Goal: Information Seeking & Learning: Check status

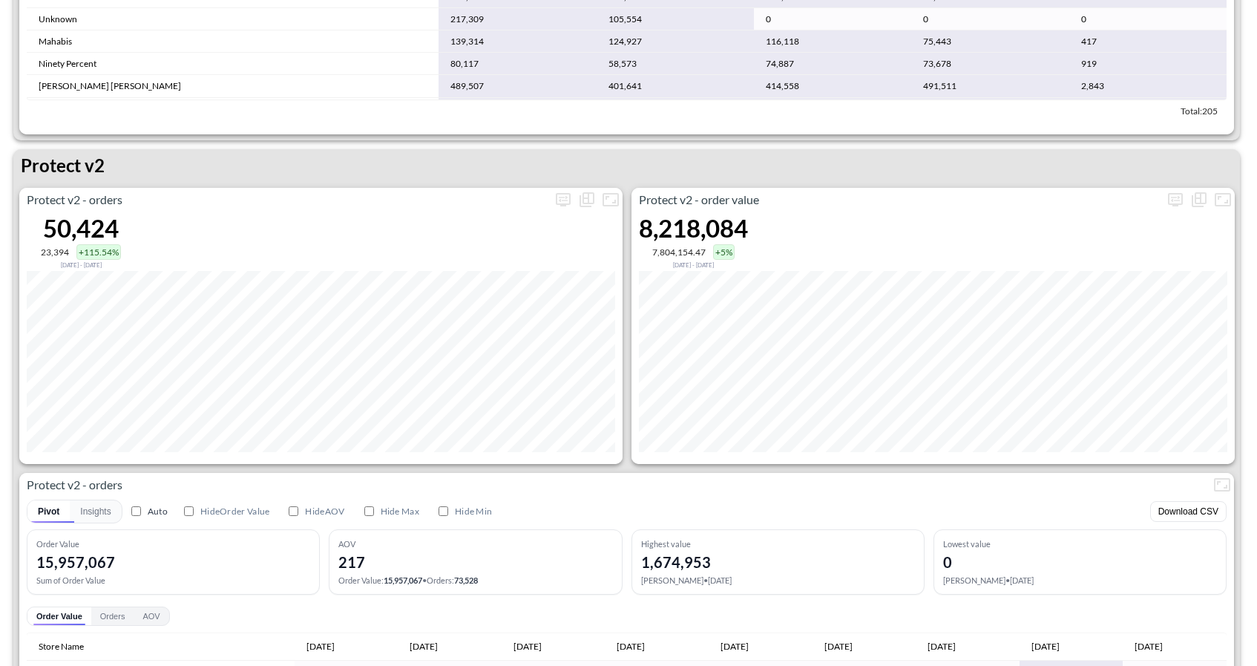
scroll to position [2752, 0]
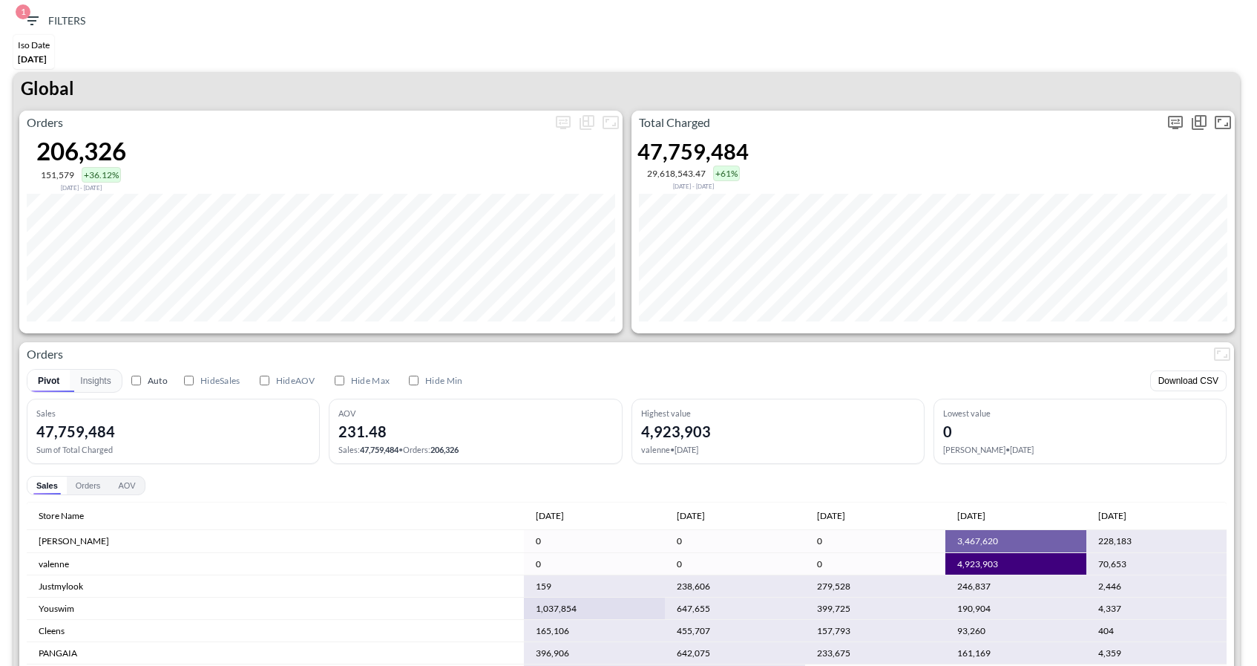
click at [1170, 128] on icon "more" at bounding box center [1175, 123] width 18 height 18
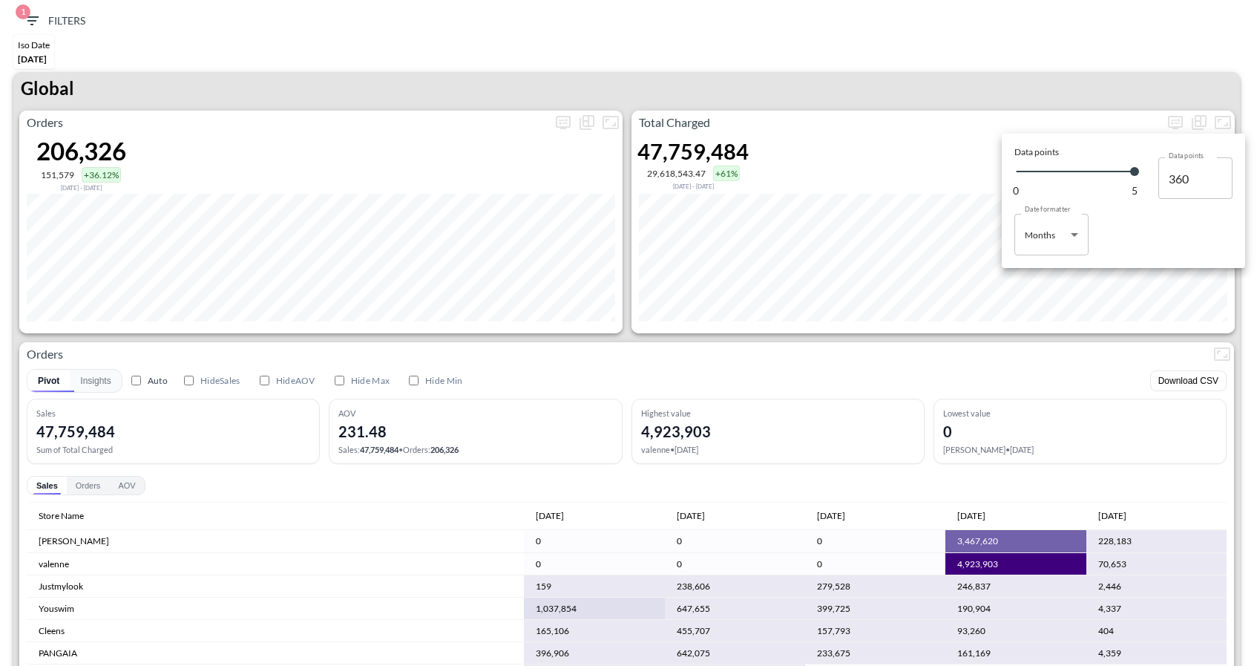
click at [1016, 252] on body "BI.P.EYE, Interactive Analytics Dashboards 1 Filters Iso Date Jun 01, 2025 Glob…" at bounding box center [628, 333] width 1257 height 666
click at [1046, 267] on li "Days" at bounding box center [1051, 272] width 74 height 22
type input "Days"
type input "123"
click at [1008, 69] on div at bounding box center [628, 333] width 1257 height 666
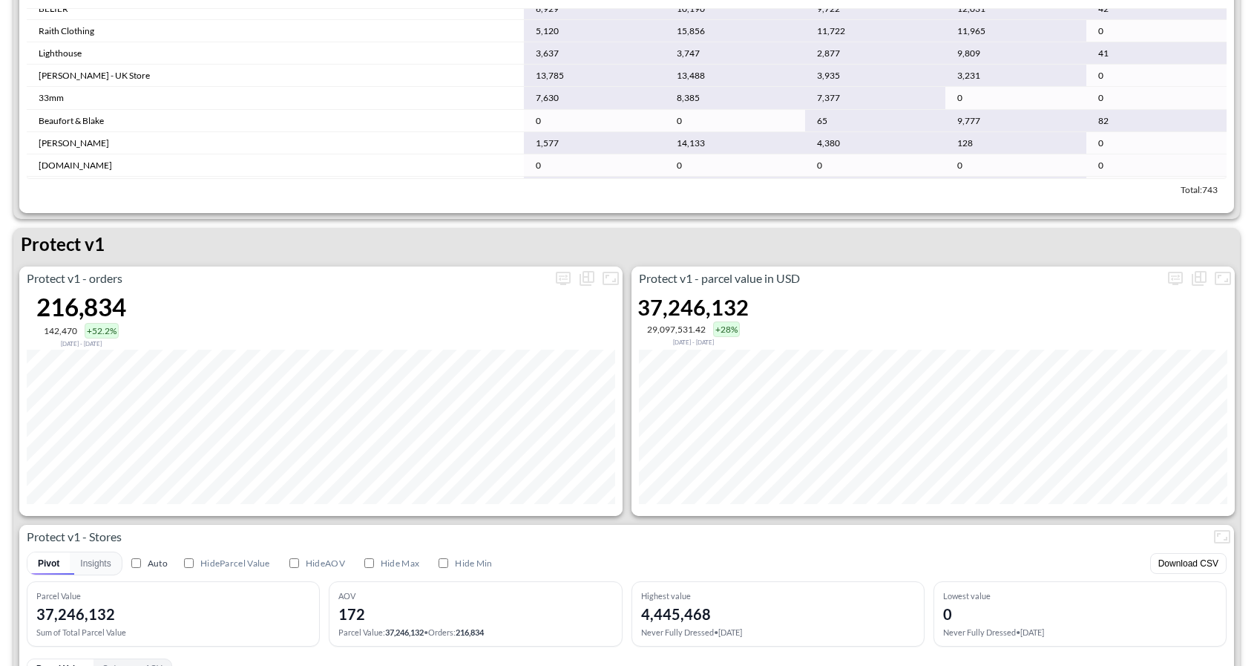
scroll to position [1994, 0]
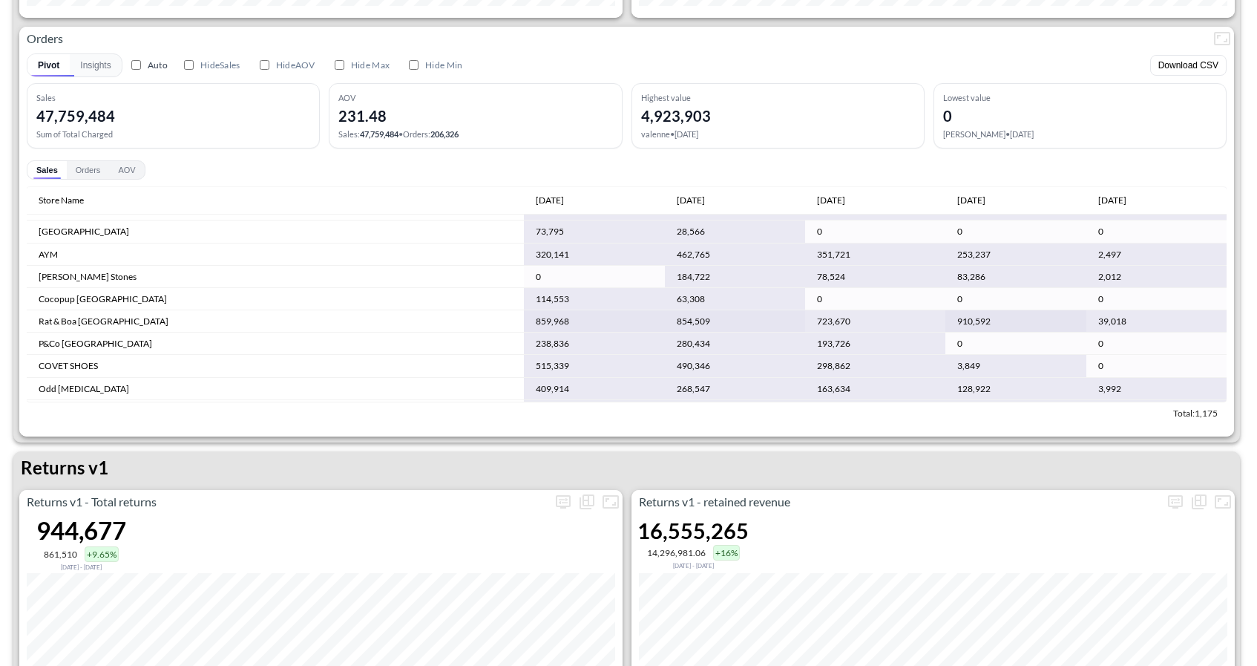
scroll to position [165, 0]
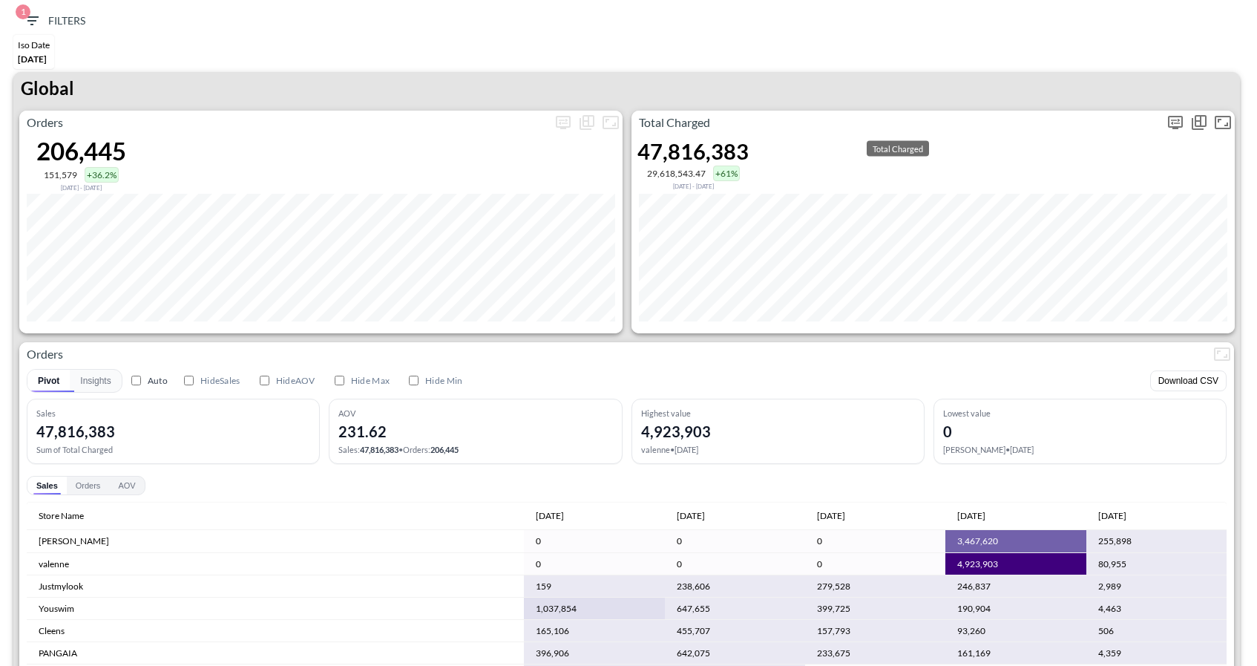
click at [1173, 121] on icon "more" at bounding box center [1175, 123] width 18 height 18
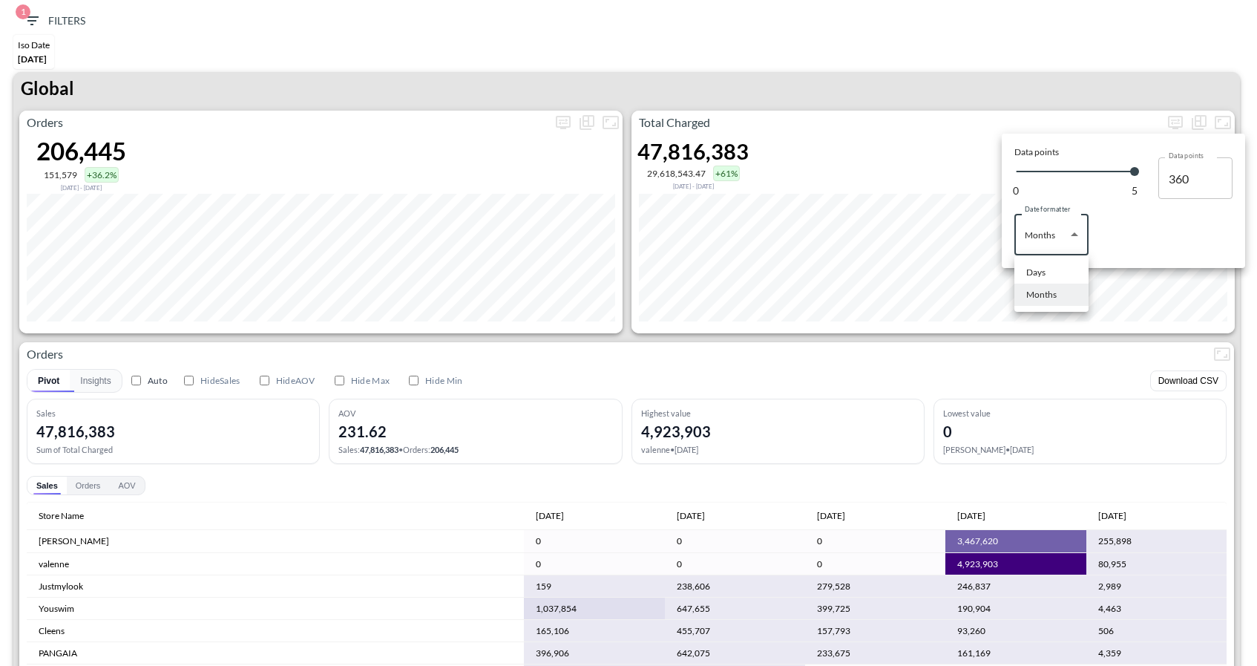
click at [1039, 240] on body "BI.P.EYE, Interactive Analytics Dashboards 1 Filters Iso Date Jun 01, 2025 Glob…" at bounding box center [628, 333] width 1257 height 666
click at [1028, 266] on div "Days" at bounding box center [1035, 272] width 19 height 13
type input "Days"
type input "123"
click at [970, 371] on div at bounding box center [628, 333] width 1257 height 666
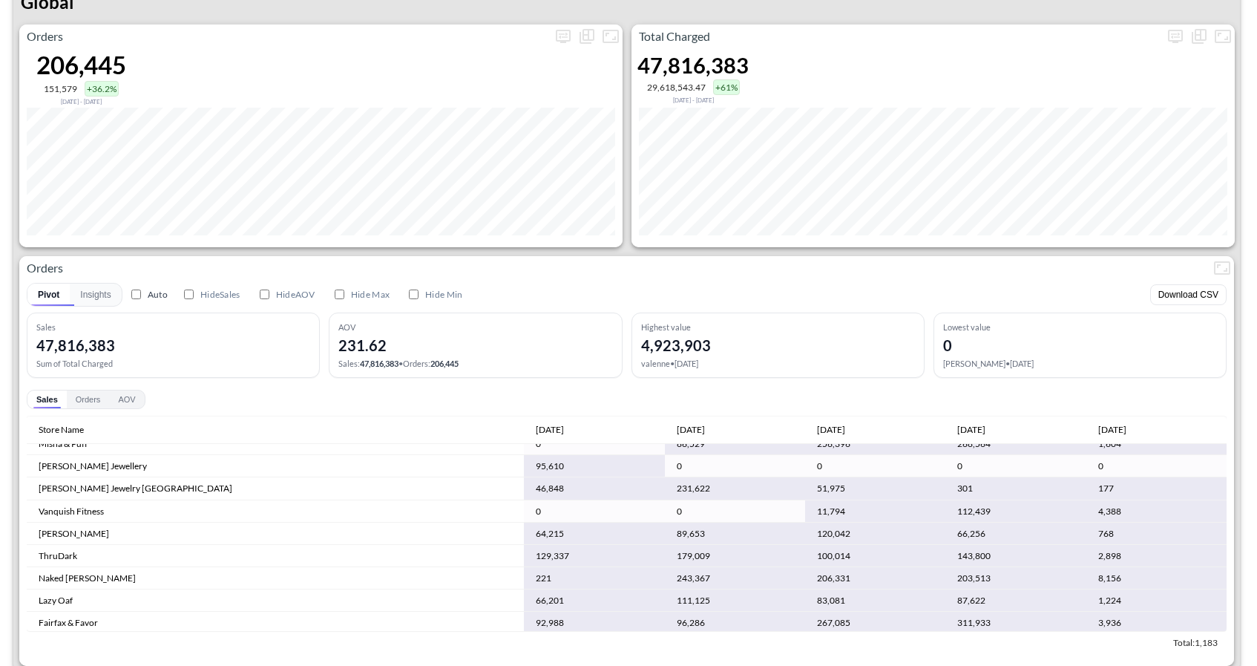
scroll to position [529, 0]
